Goal: Information Seeking & Learning: Compare options

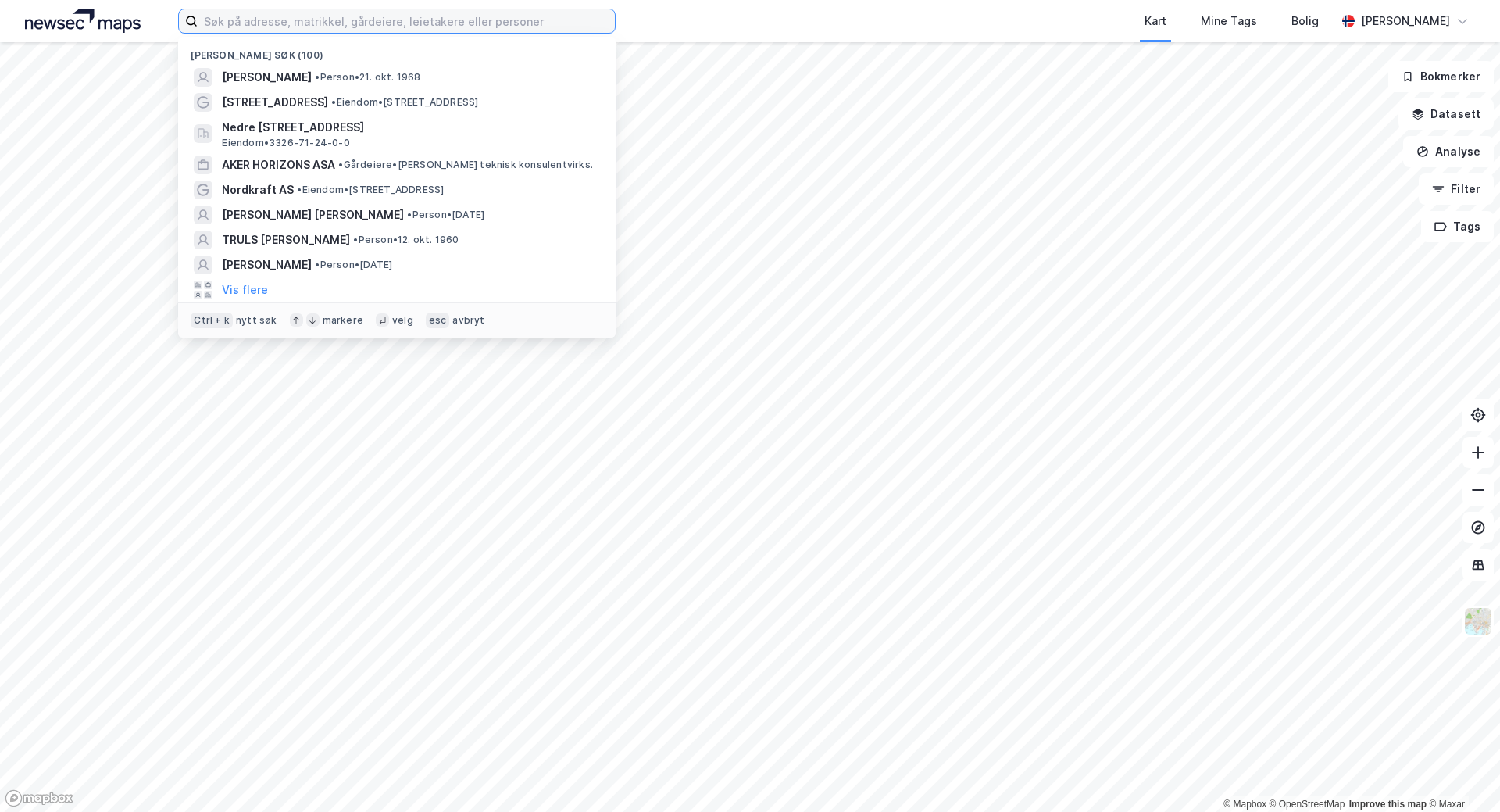
click at [218, 26] on input at bounding box center [406, 21] width 417 height 23
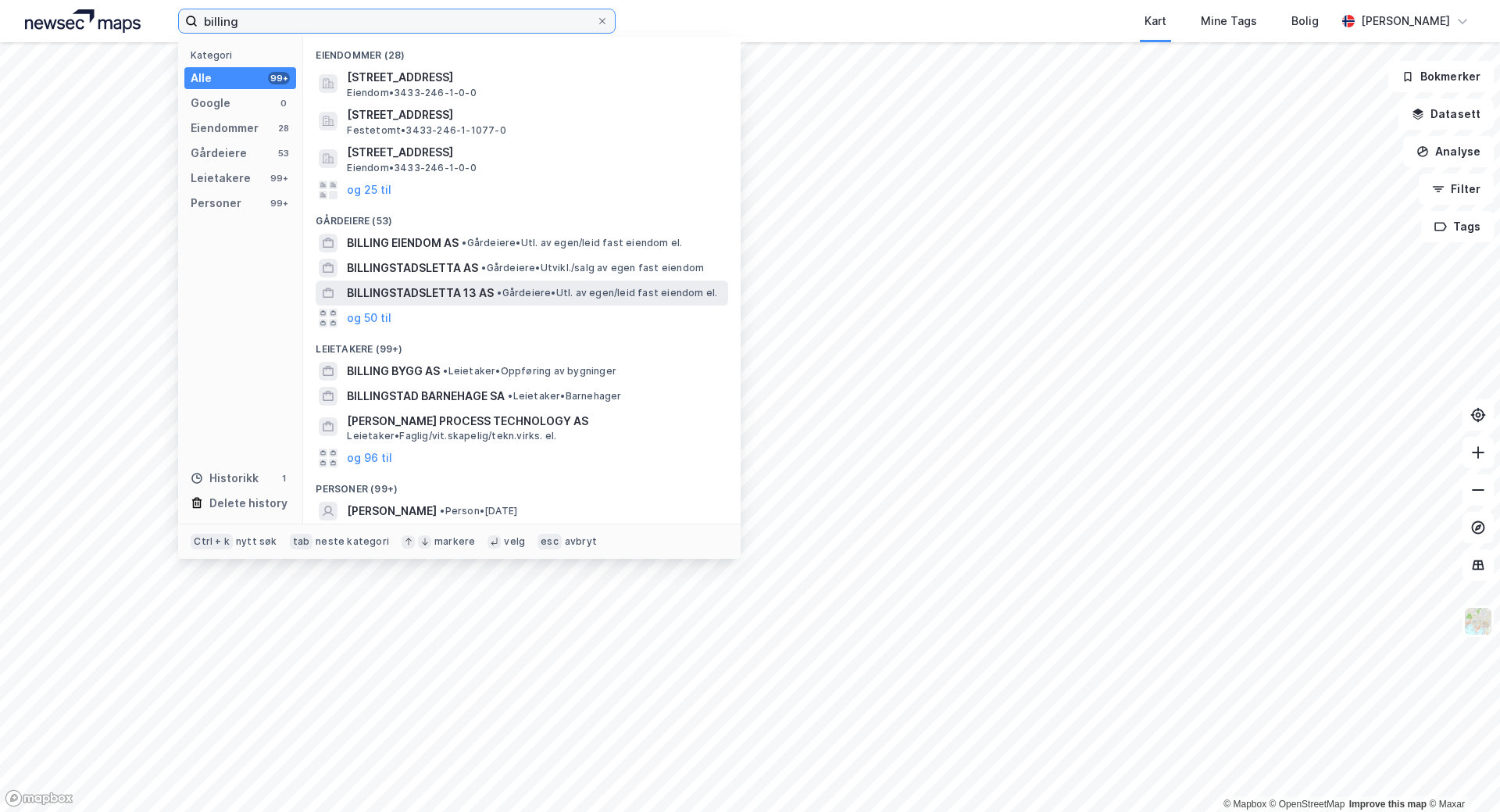
type input "billing"
click at [376, 289] on span "BILLINGSTADSLETTA 13 AS" at bounding box center [421, 292] width 147 height 19
